Goal: Task Accomplishment & Management: Complete application form

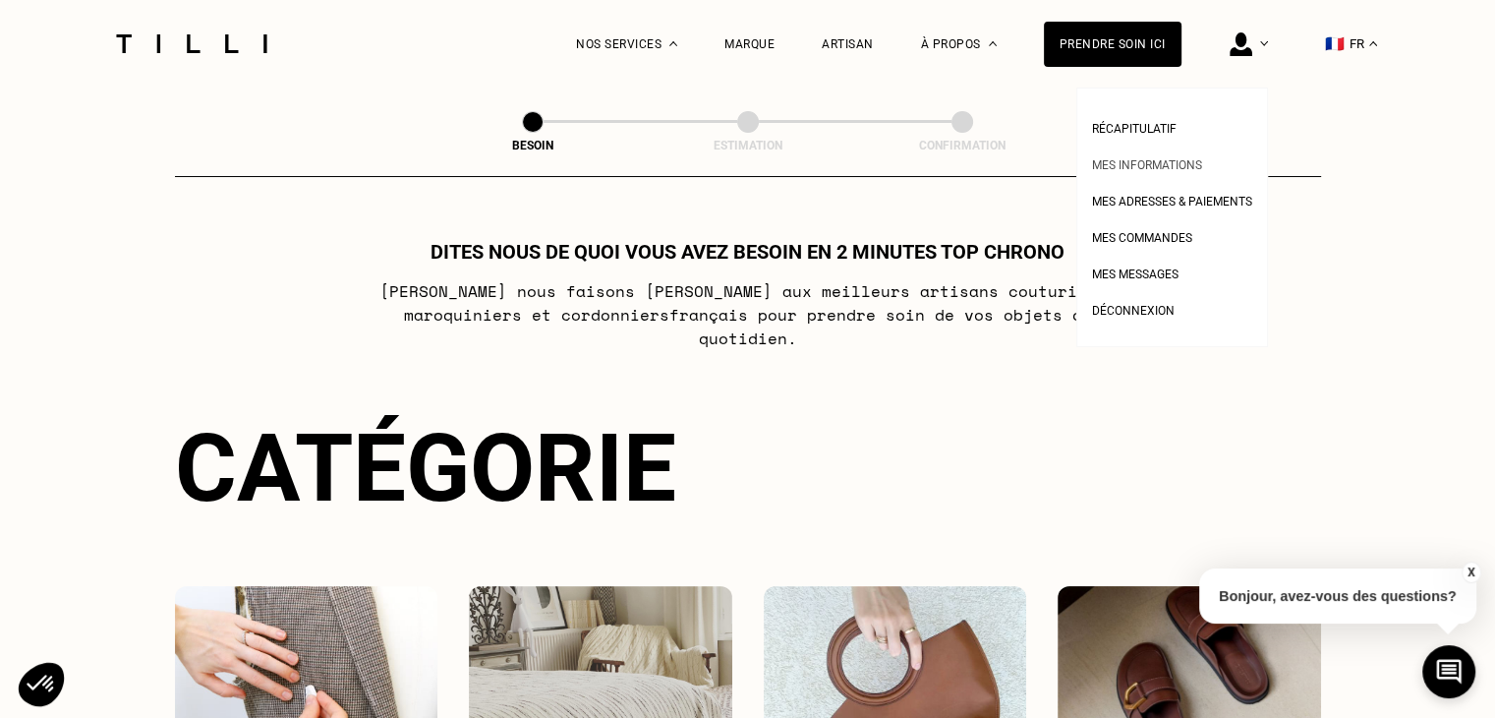
click at [1168, 160] on span "Mes informations" at bounding box center [1147, 165] width 110 height 14
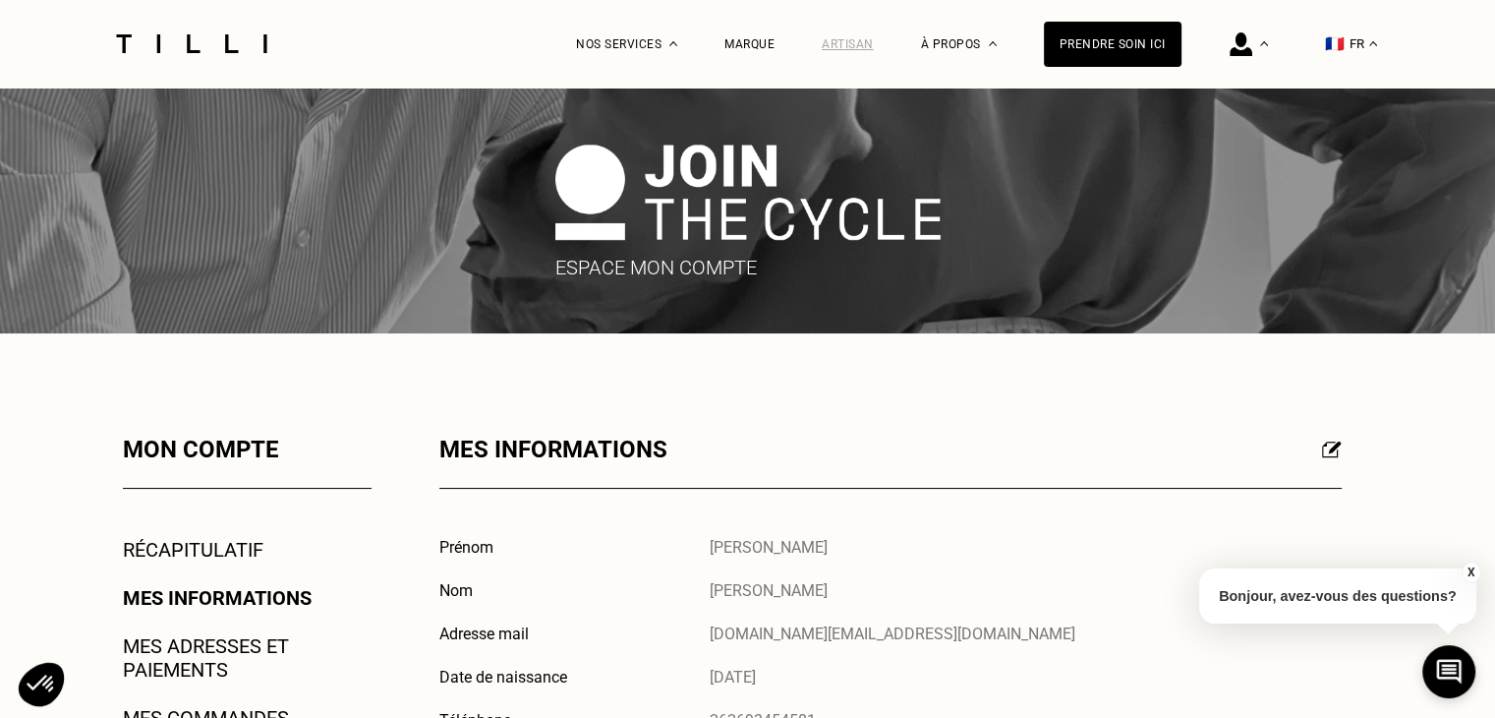
click at [845, 44] on div "Artisan" at bounding box center [848, 44] width 52 height 14
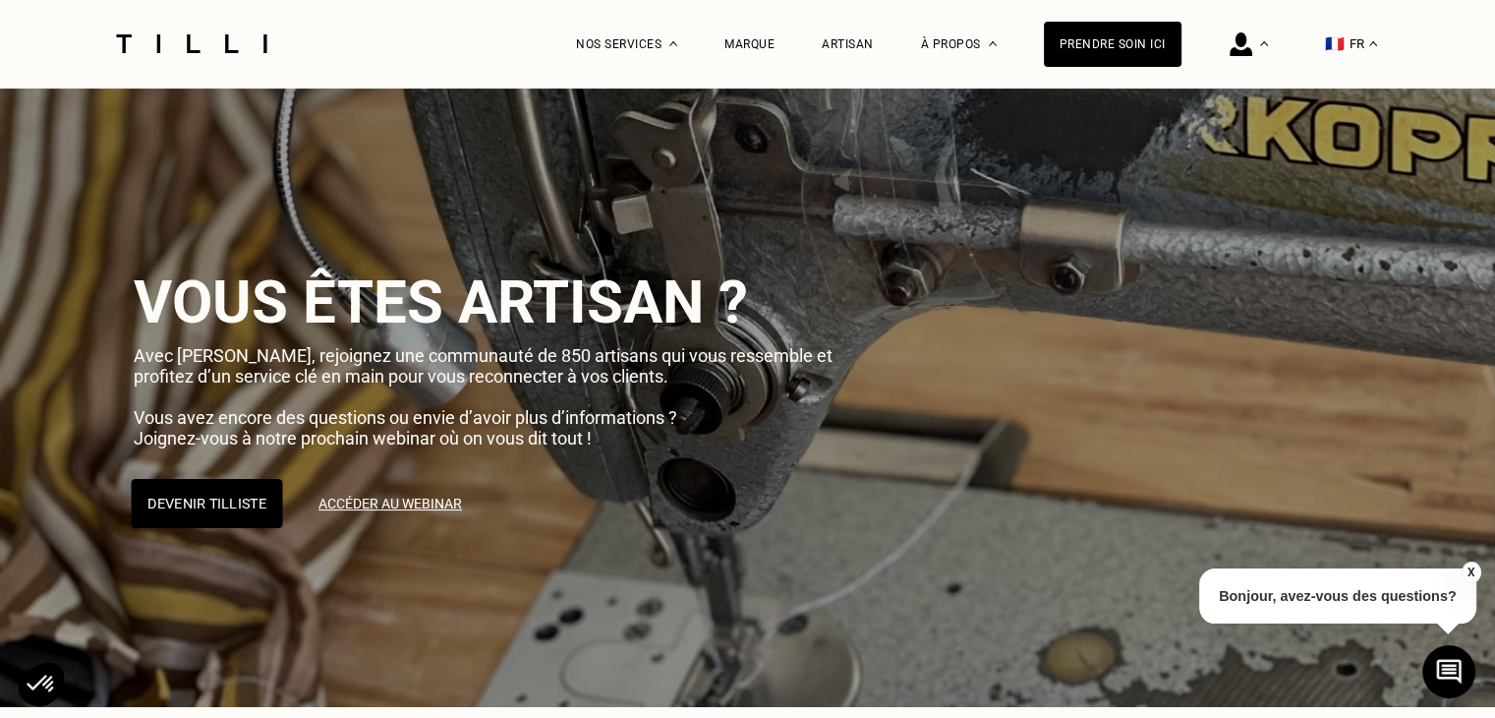
click at [218, 503] on button "Devenir Tilliste" at bounding box center [206, 503] width 151 height 49
select select "FR"
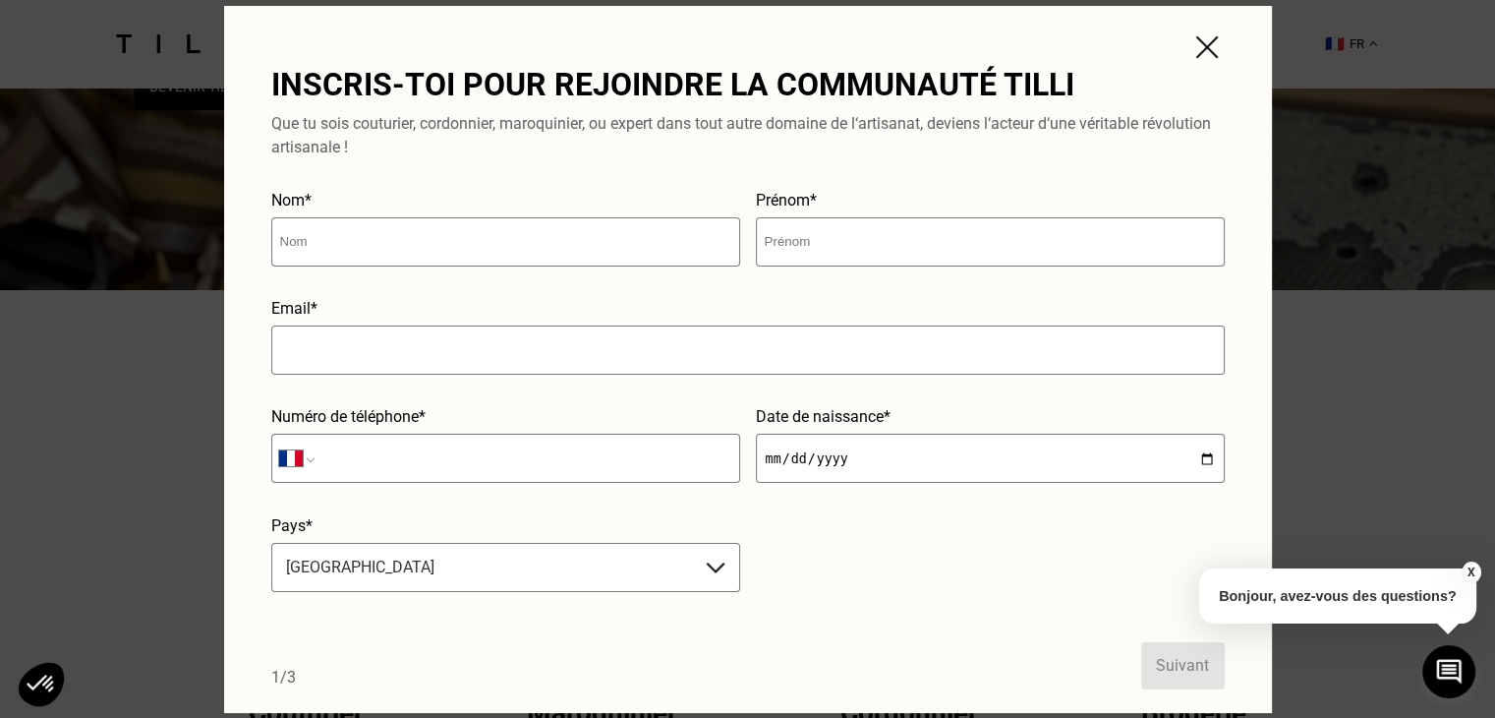
scroll to position [417, 0]
click at [1206, 42] on img at bounding box center [1206, 46] width 35 height 35
